Goal: Task Accomplishment & Management: Manage account settings

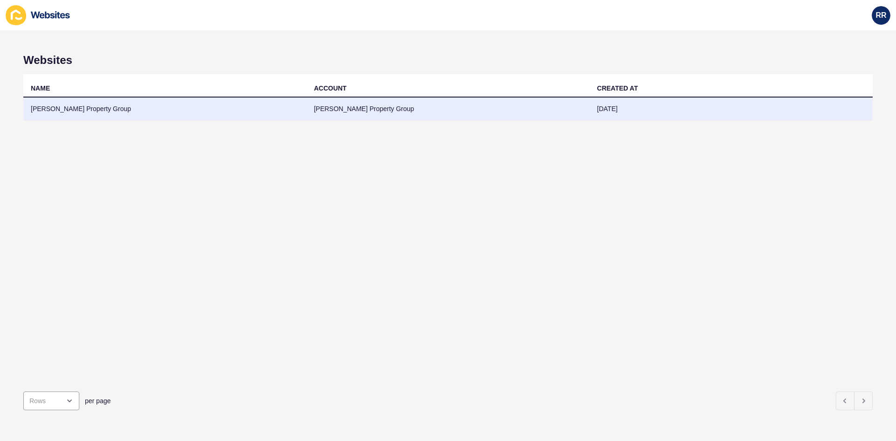
click at [177, 119] on td "[PERSON_NAME] Property Group" at bounding box center [164, 108] width 283 height 23
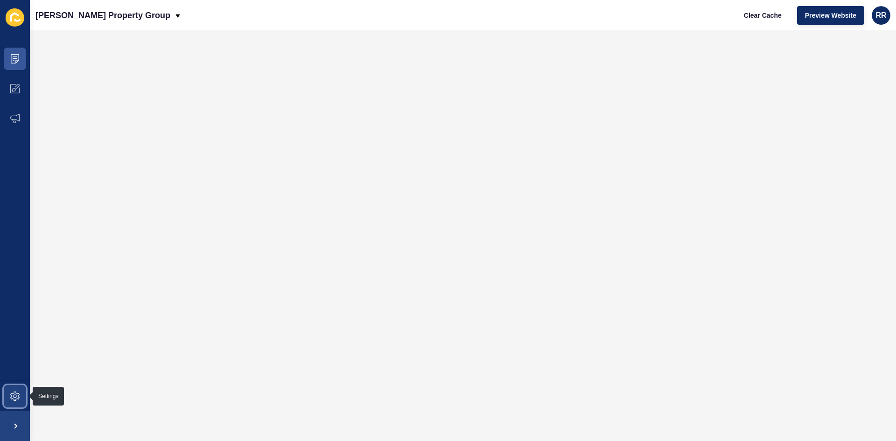
click at [9, 389] on span at bounding box center [15, 396] width 30 height 30
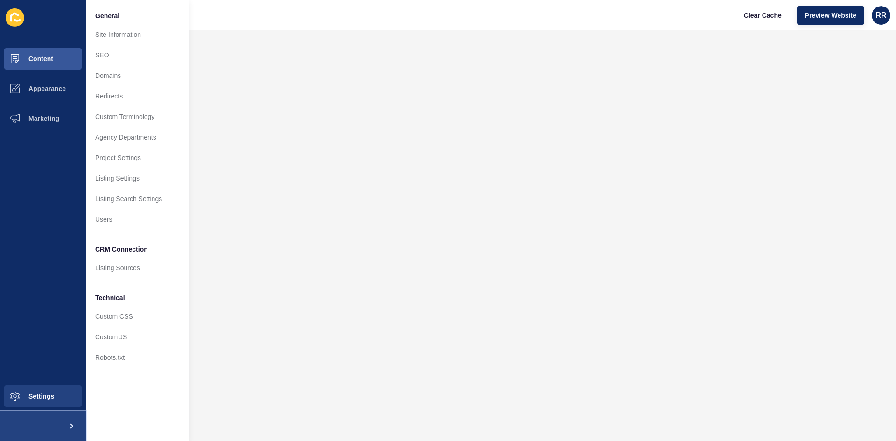
click at [46, 422] on button at bounding box center [43, 426] width 86 height 30
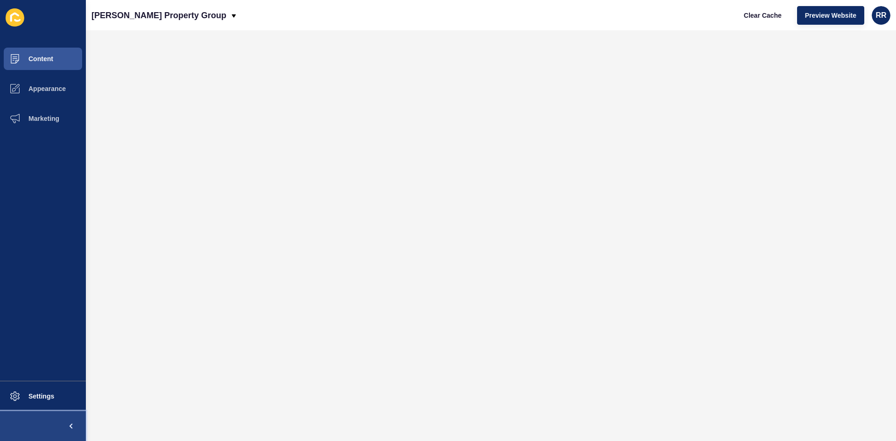
click at [46, 422] on button at bounding box center [43, 426] width 86 height 30
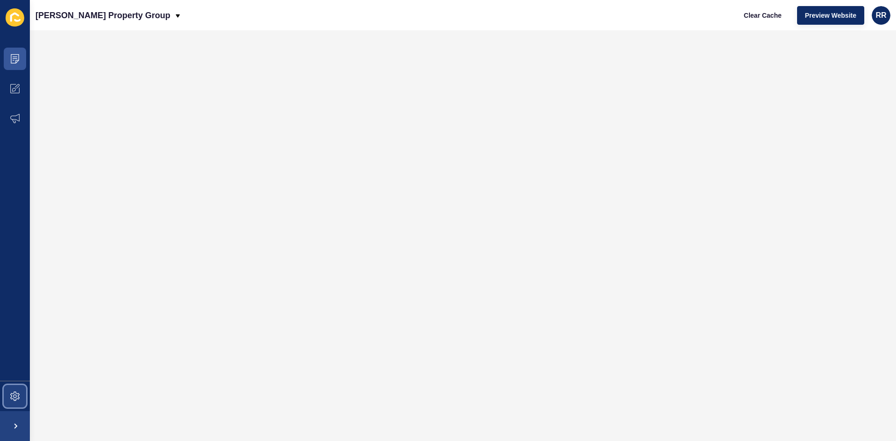
click at [13, 391] on span at bounding box center [15, 396] width 30 height 30
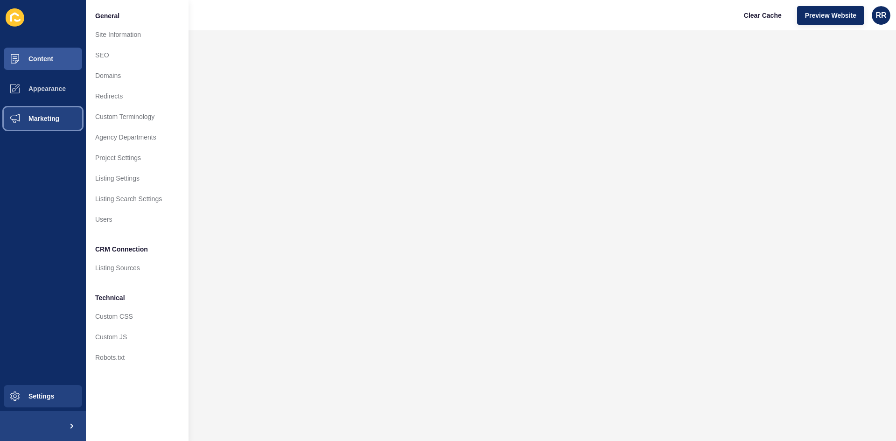
click at [33, 120] on span "Marketing" at bounding box center [29, 118] width 61 height 7
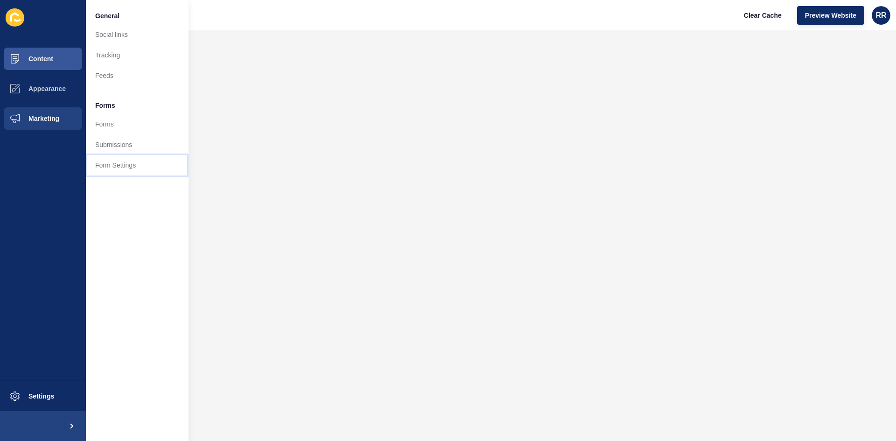
click at [120, 164] on link "Form Settings" at bounding box center [137, 165] width 103 height 21
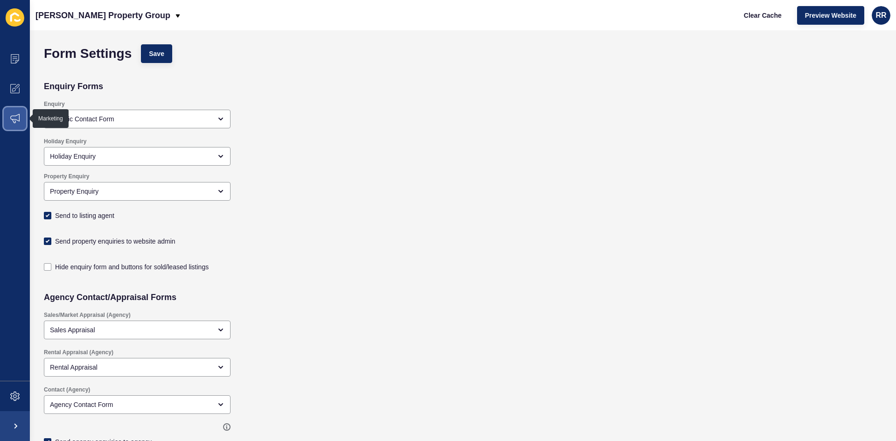
click at [1, 123] on span at bounding box center [15, 119] width 30 height 30
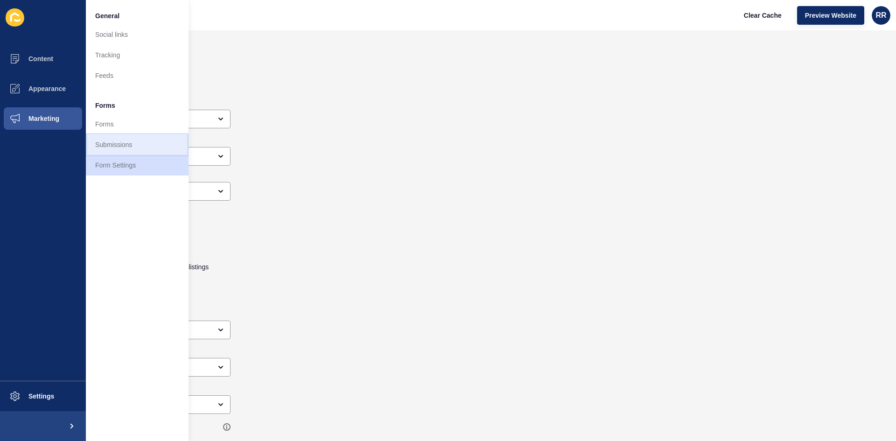
click at [138, 147] on link "Submissions" at bounding box center [137, 144] width 103 height 21
